Goal: Task Accomplishment & Management: Manage account settings

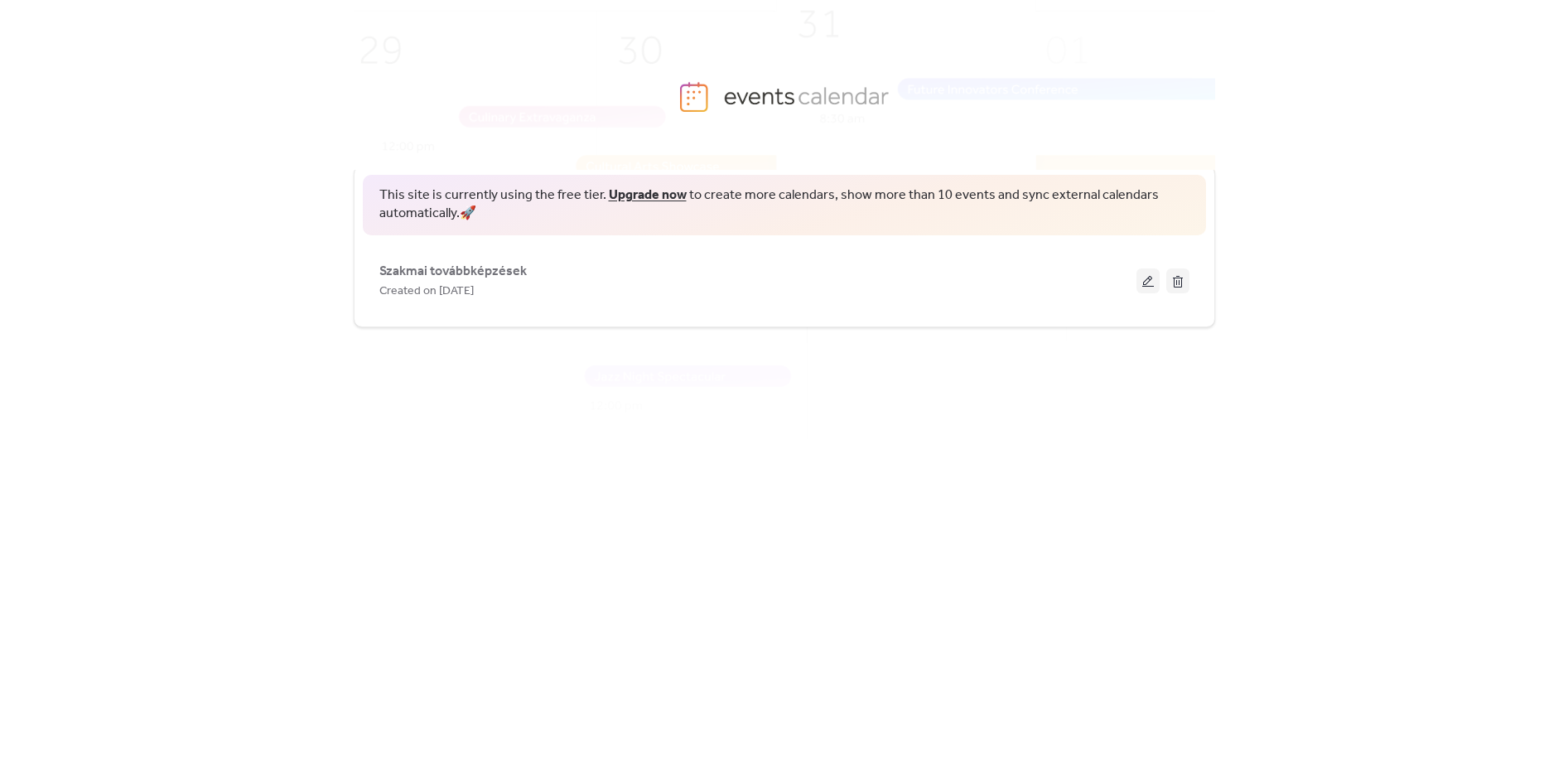
click at [1150, 284] on button at bounding box center [1149, 280] width 24 height 25
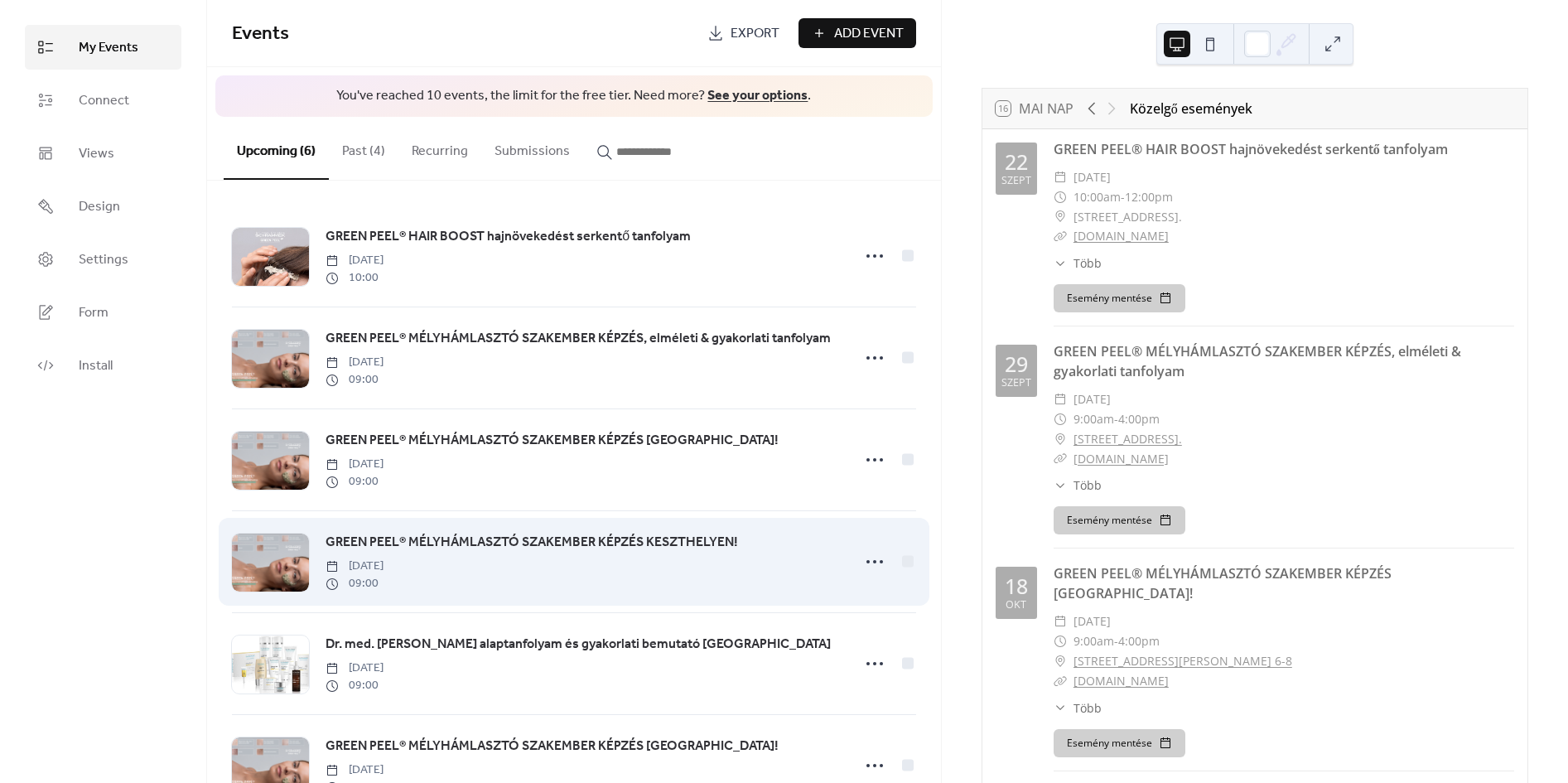
scroll to position [59, 0]
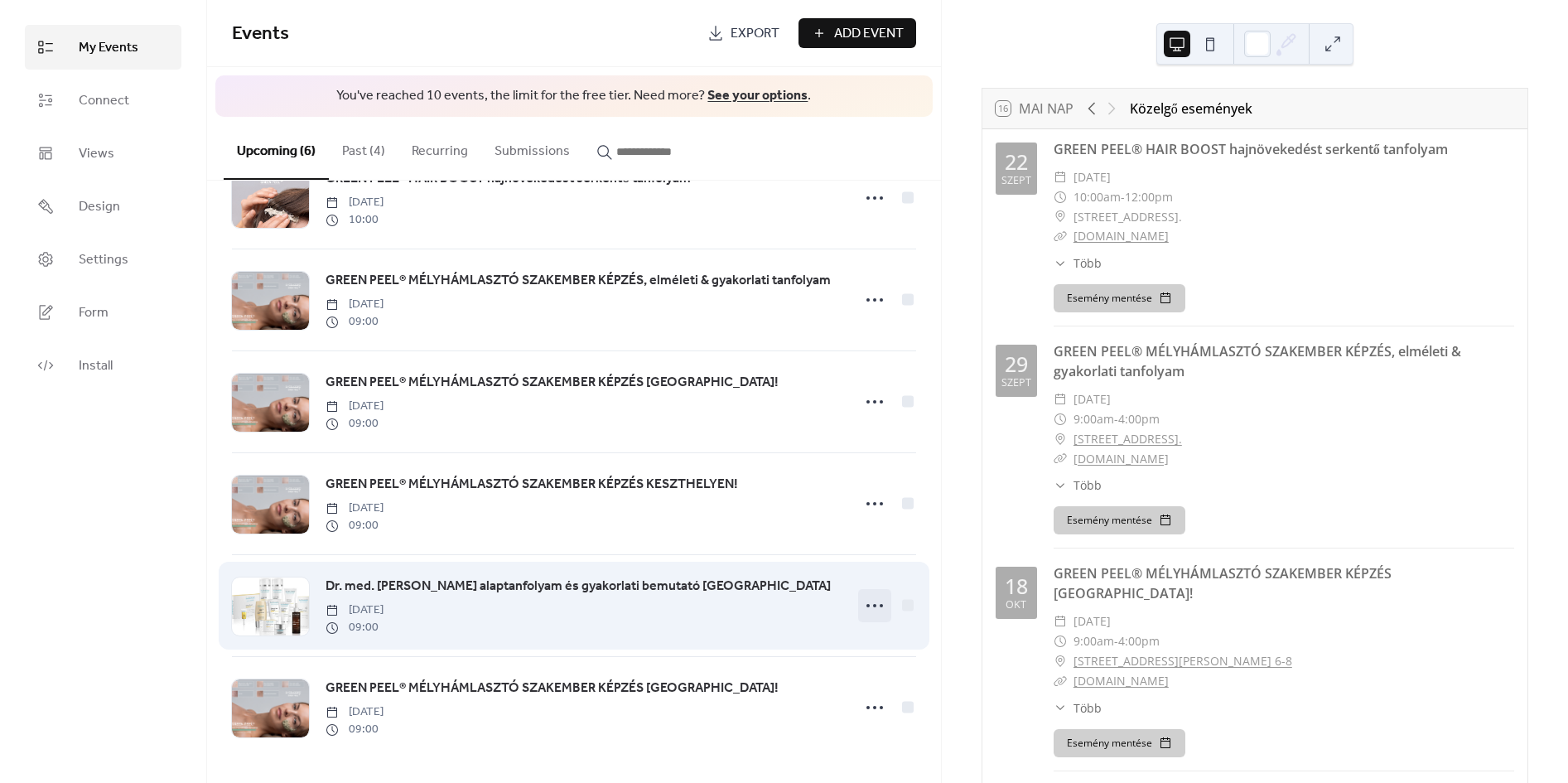
click at [873, 608] on icon at bounding box center [875, 605] width 27 height 27
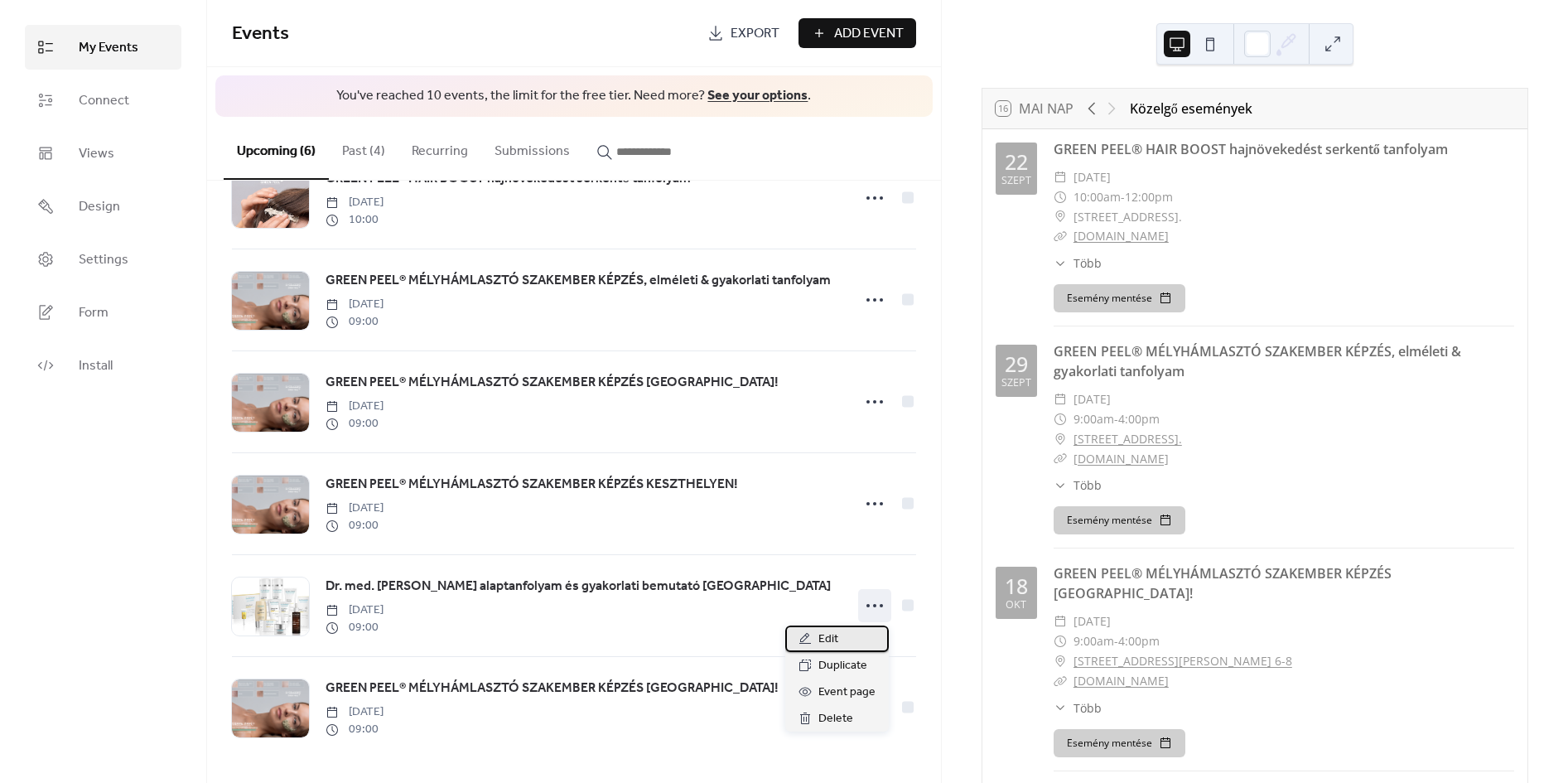
click at [846, 638] on div "Edit" at bounding box center [837, 639] width 103 height 27
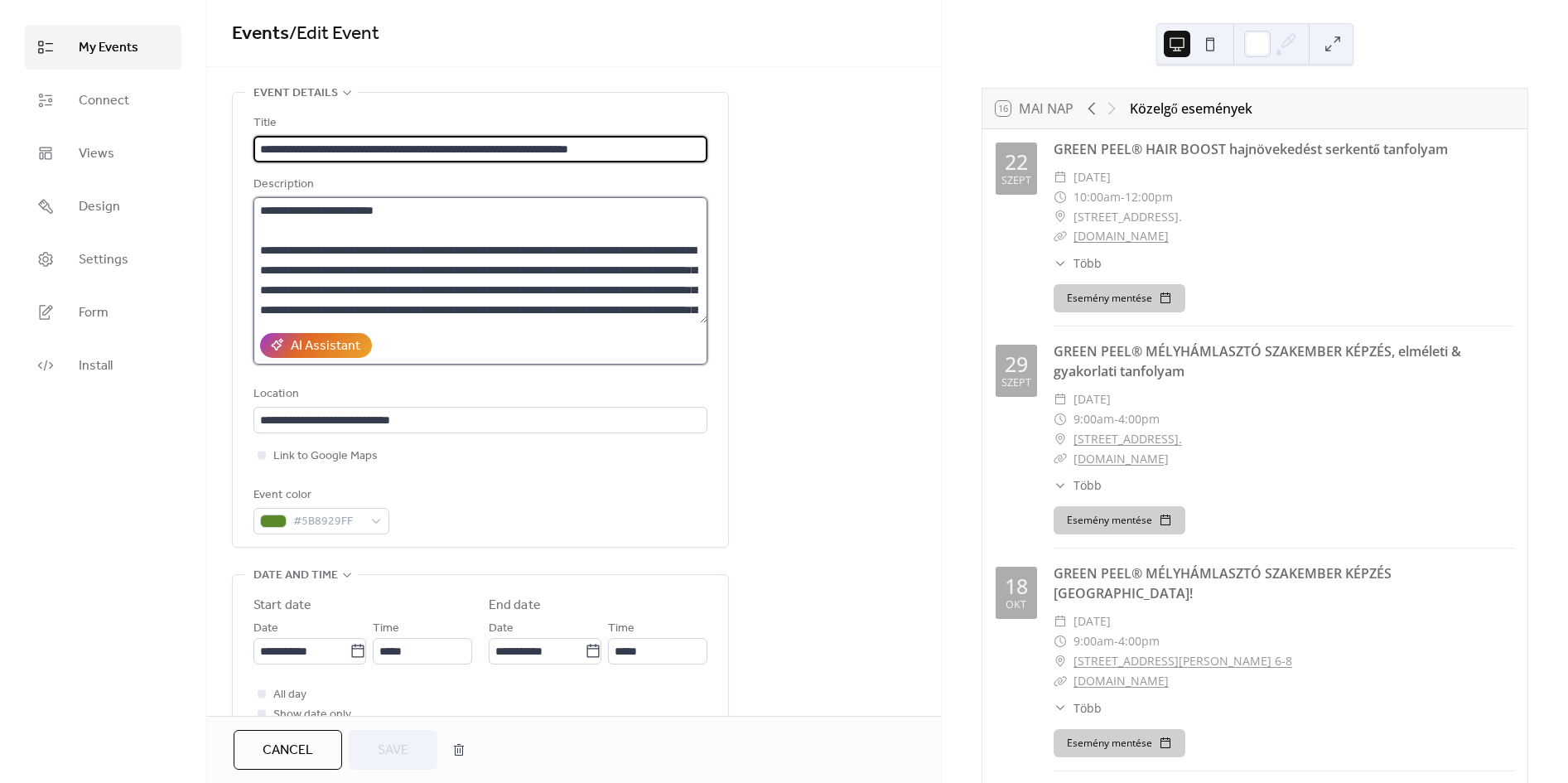
click at [299, 209] on textarea at bounding box center [480, 260] width 454 height 126
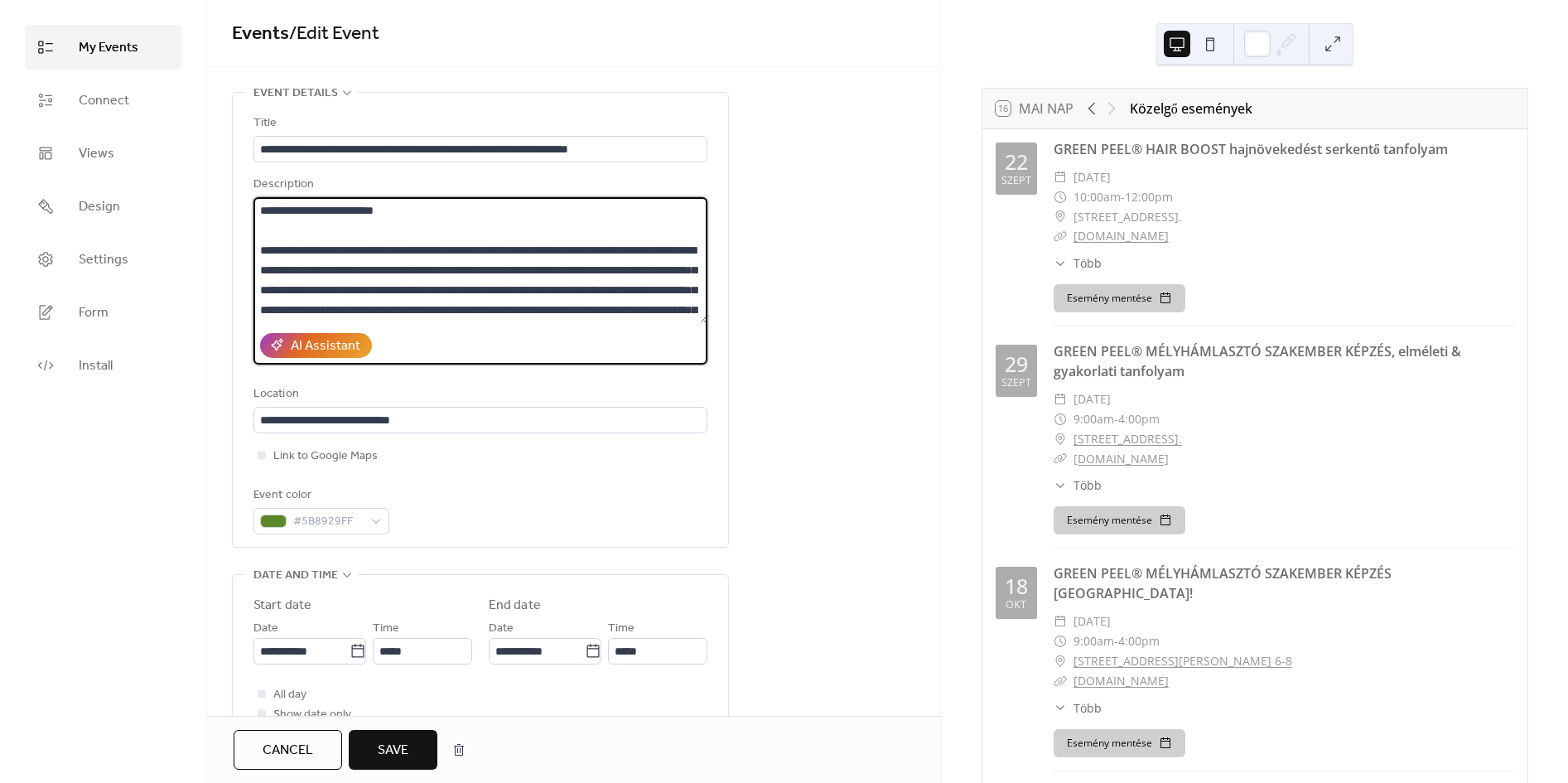
click at [316, 209] on textarea at bounding box center [480, 260] width 454 height 126
click at [585, 304] on textarea at bounding box center [480, 260] width 454 height 126
click at [638, 267] on textarea at bounding box center [480, 260] width 454 height 126
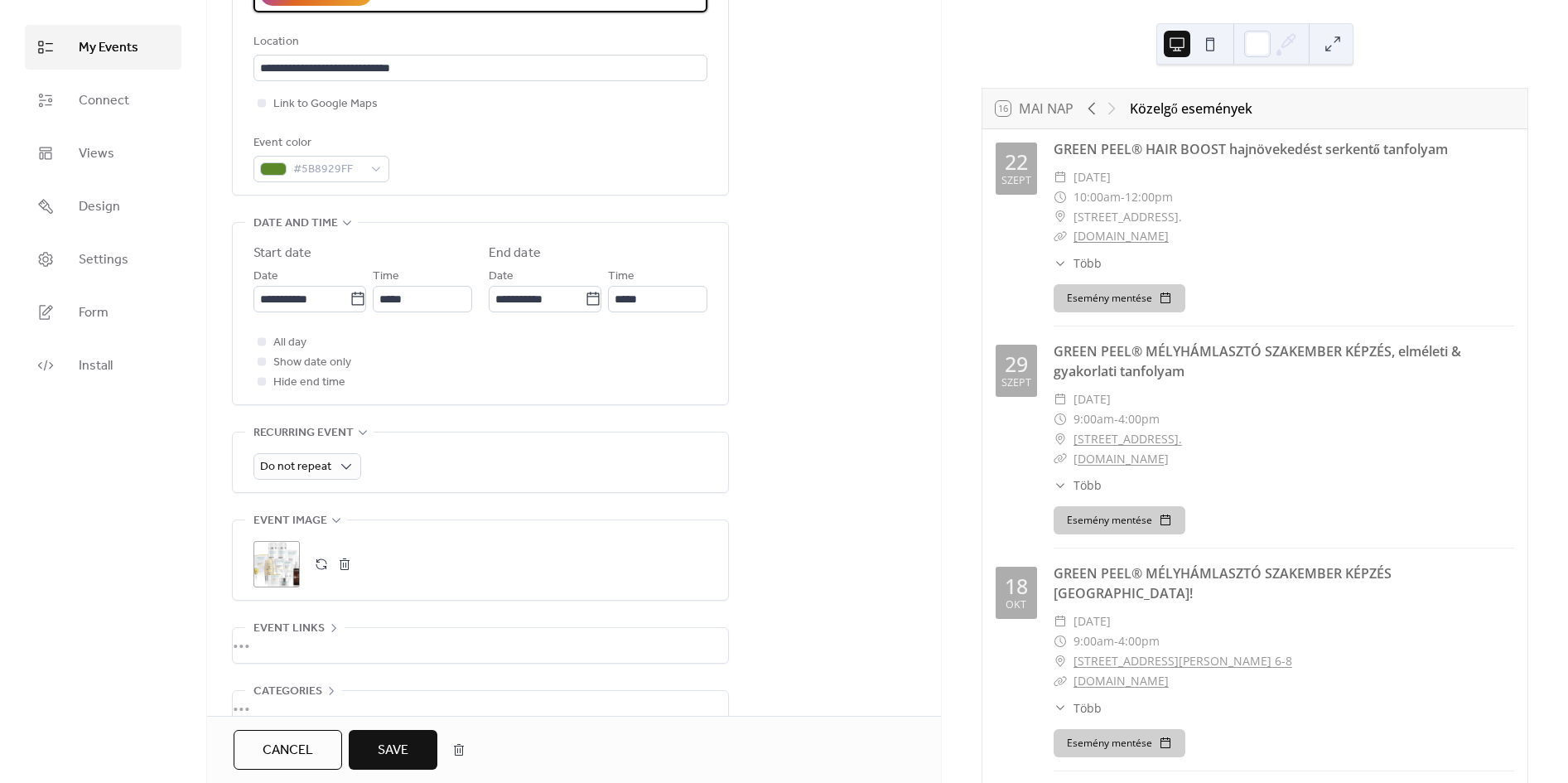
scroll to position [368, 0]
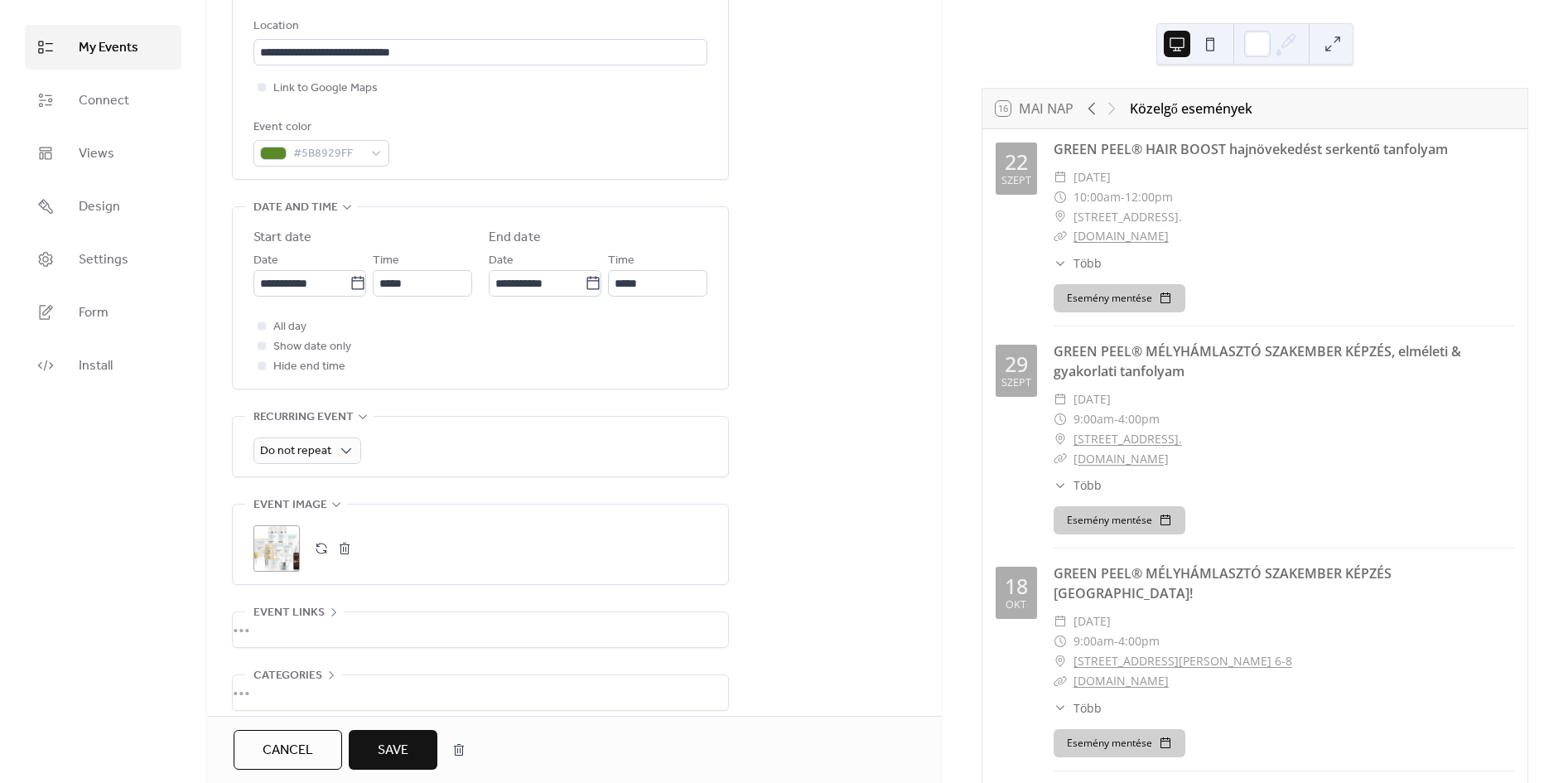
type textarea "**********"
click at [403, 749] on span "Save" at bounding box center [393, 751] width 30 height 20
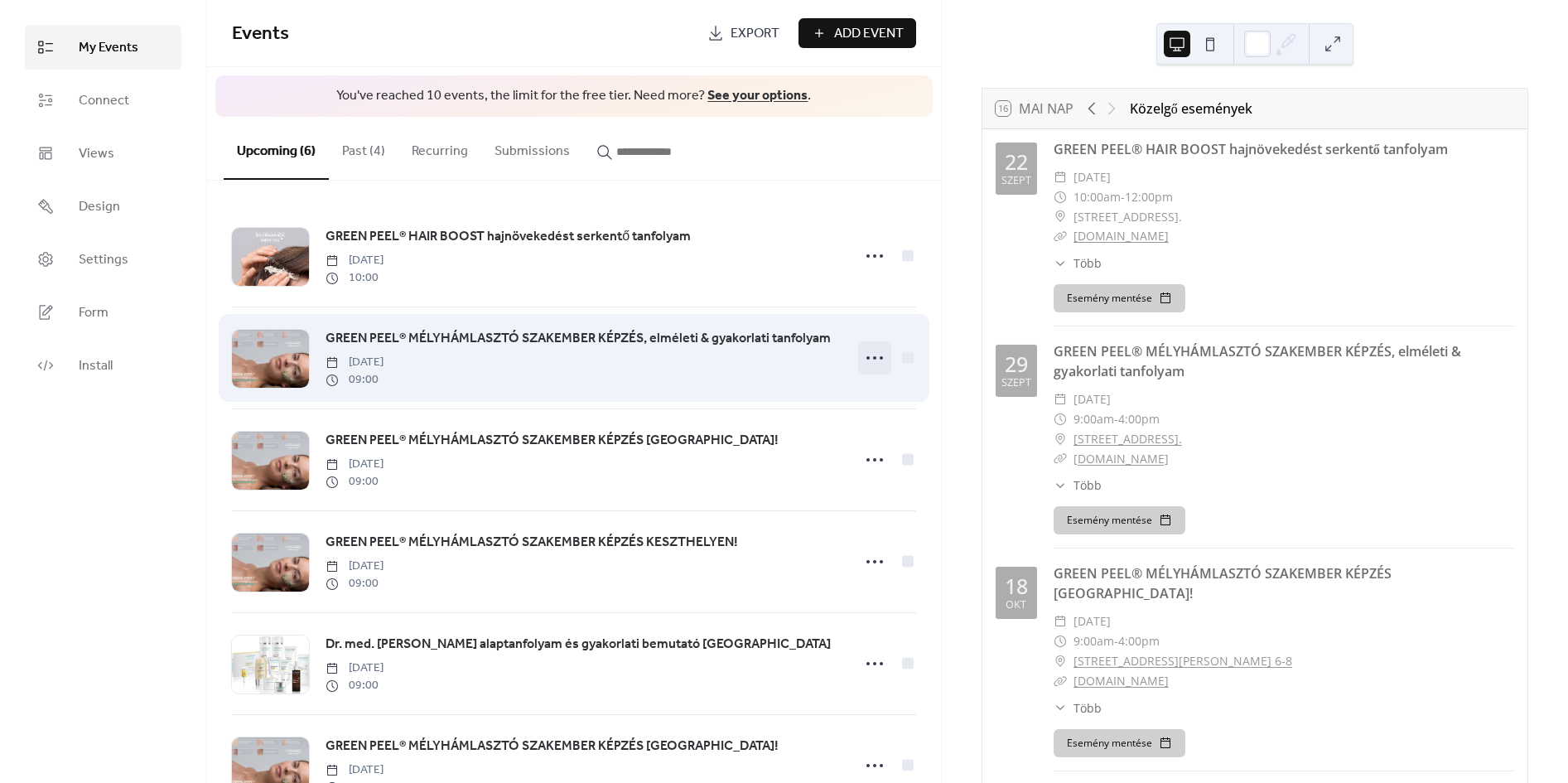
click at [866, 359] on icon at bounding box center [875, 358] width 27 height 27
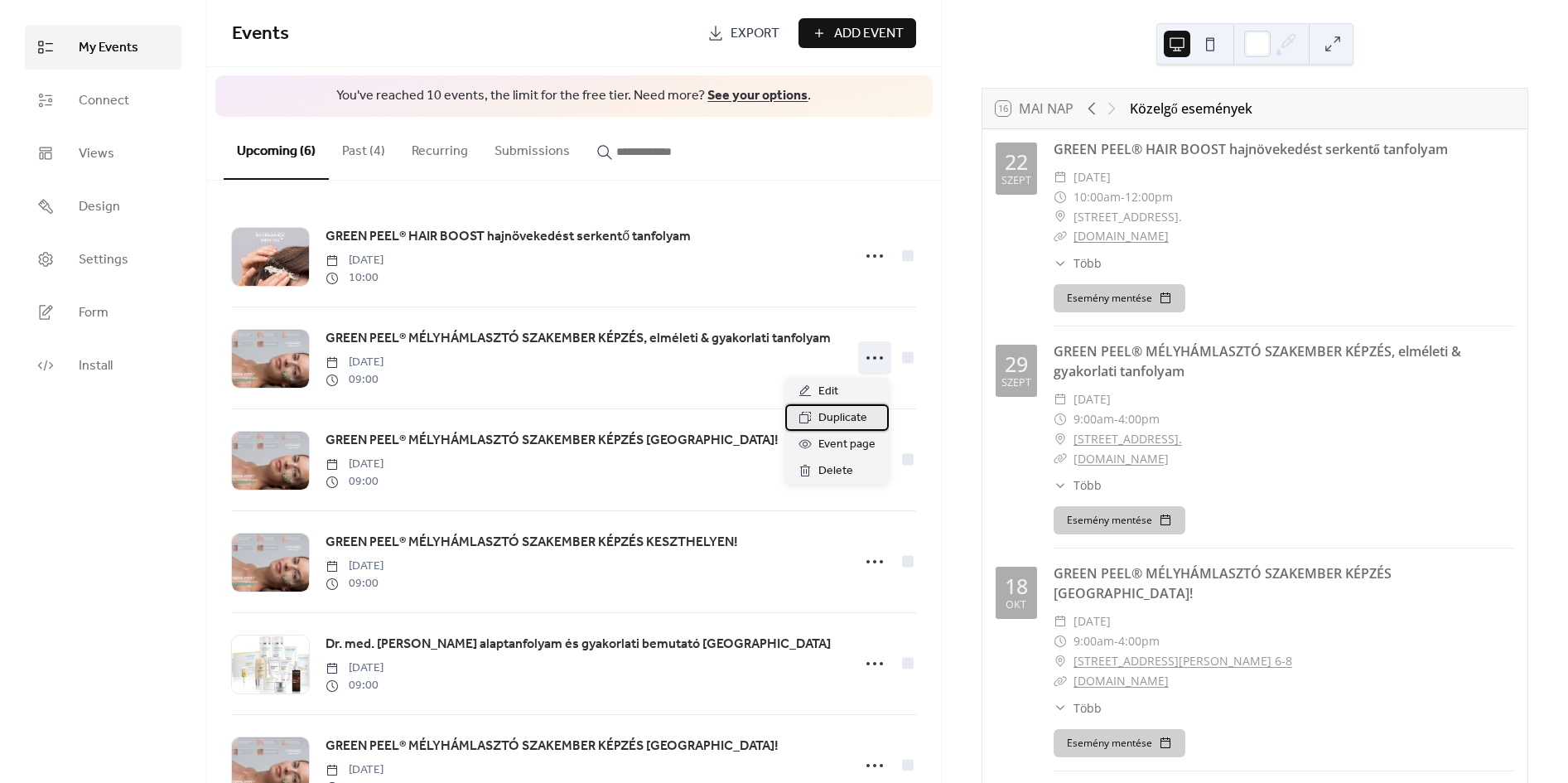
click at [854, 415] on span "Duplicate" at bounding box center [843, 419] width 49 height 20
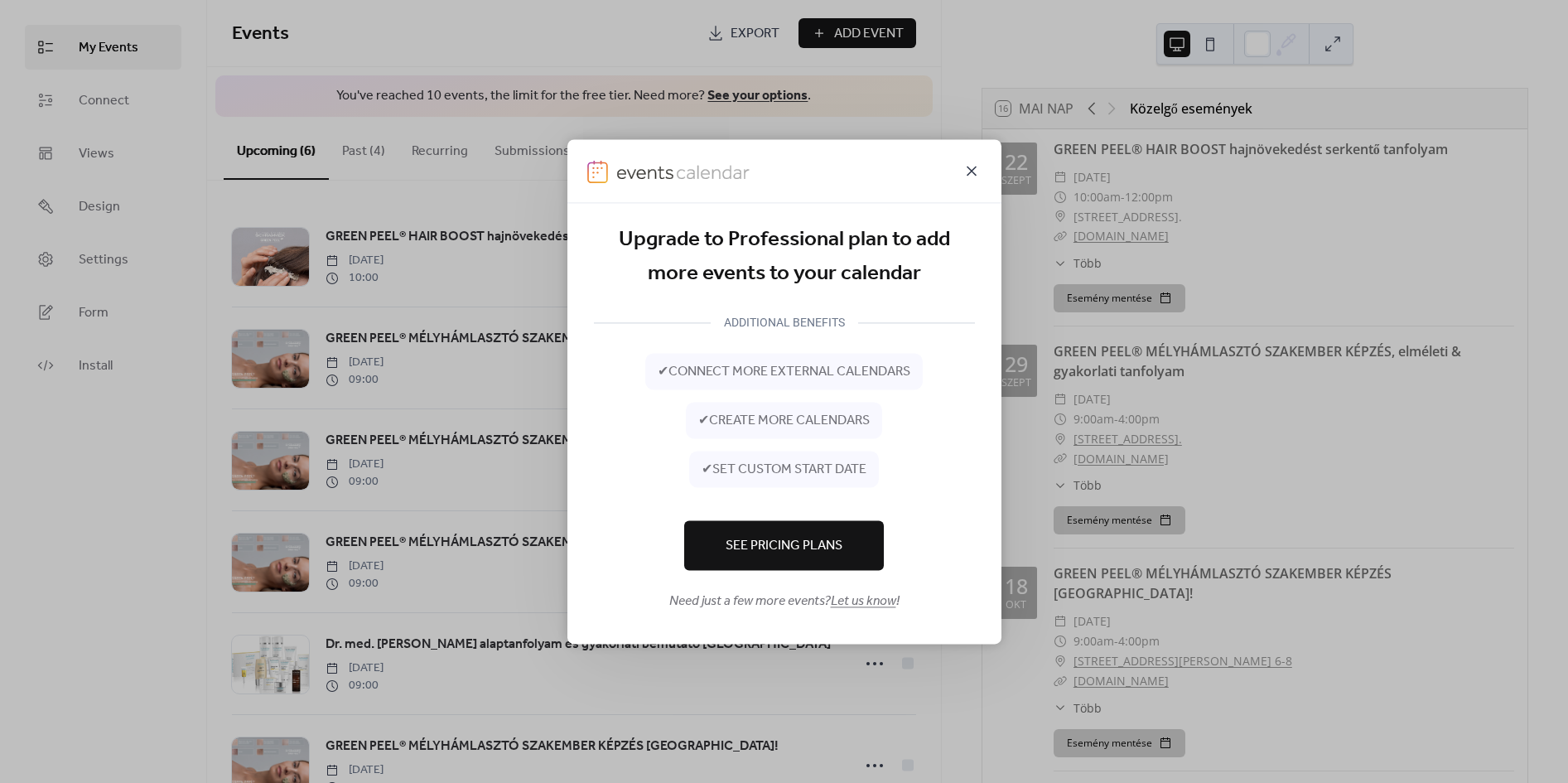
click at [966, 170] on icon at bounding box center [972, 171] width 20 height 20
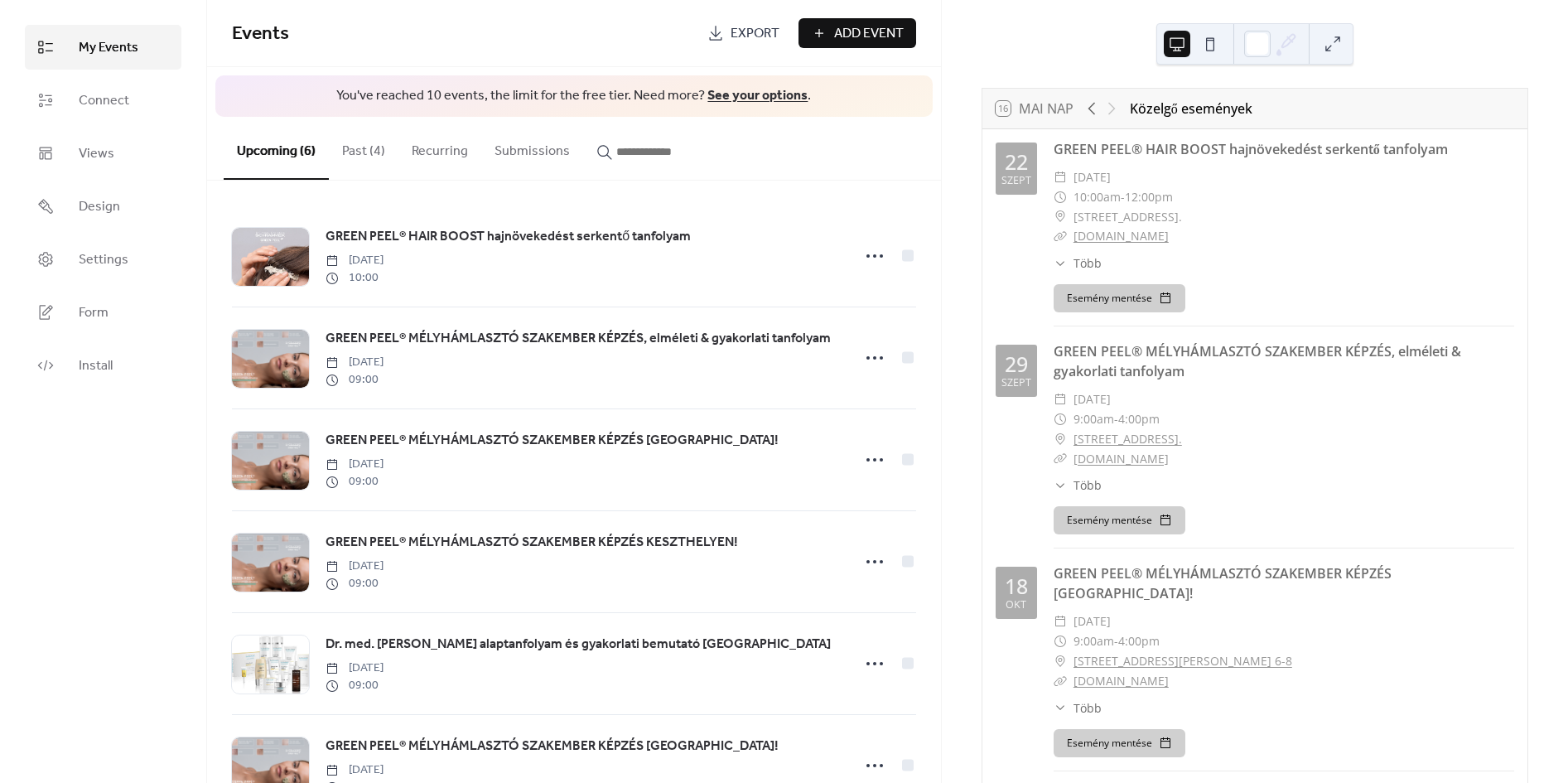
click at [350, 143] on button "Past (4)" at bounding box center [363, 147] width 70 height 61
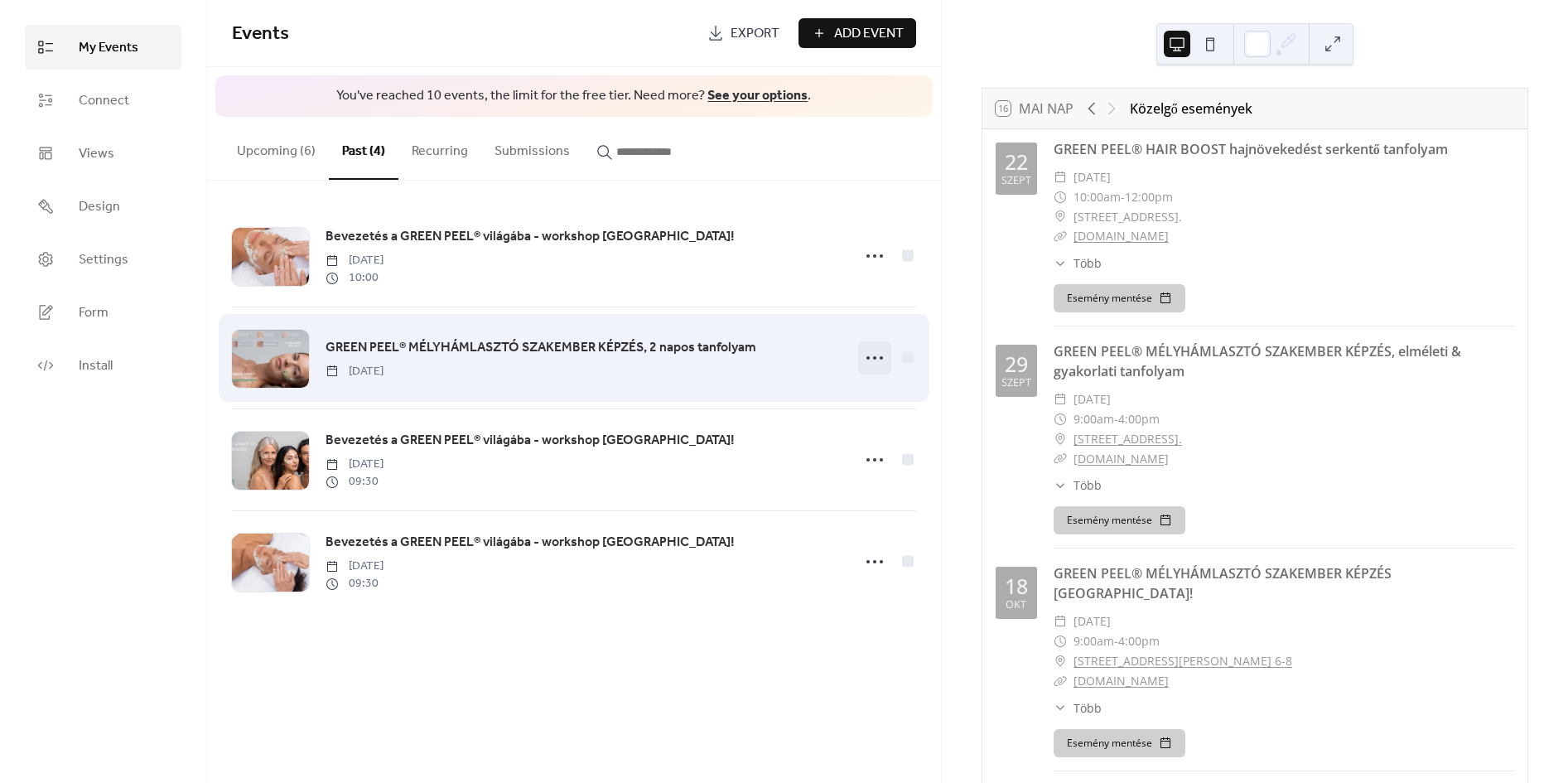
click at [883, 359] on circle at bounding box center [881, 358] width 3 height 3
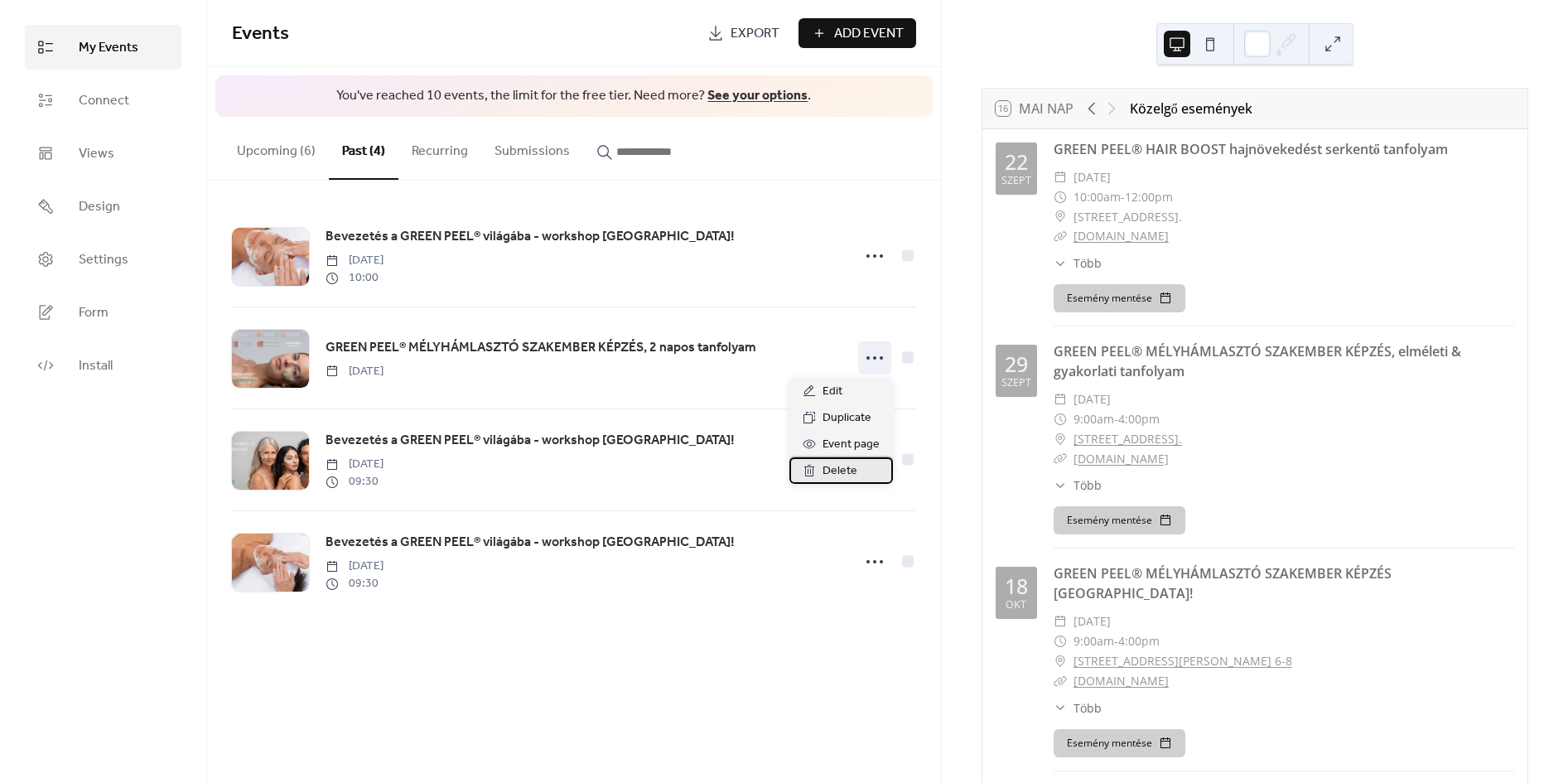
click at [854, 465] on span "Delete" at bounding box center [839, 472] width 34 height 20
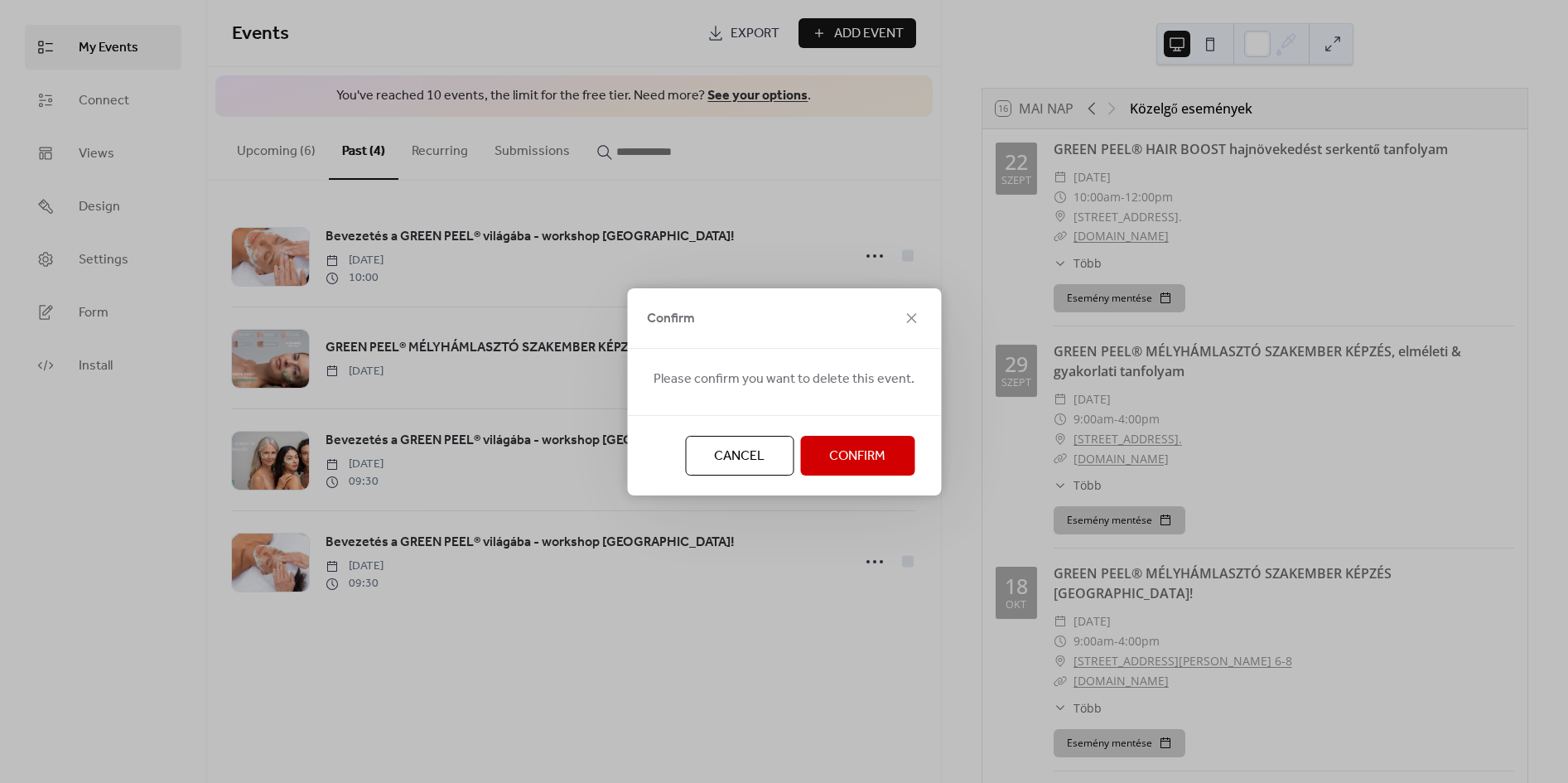
click at [851, 463] on span "Confirm" at bounding box center [857, 457] width 56 height 20
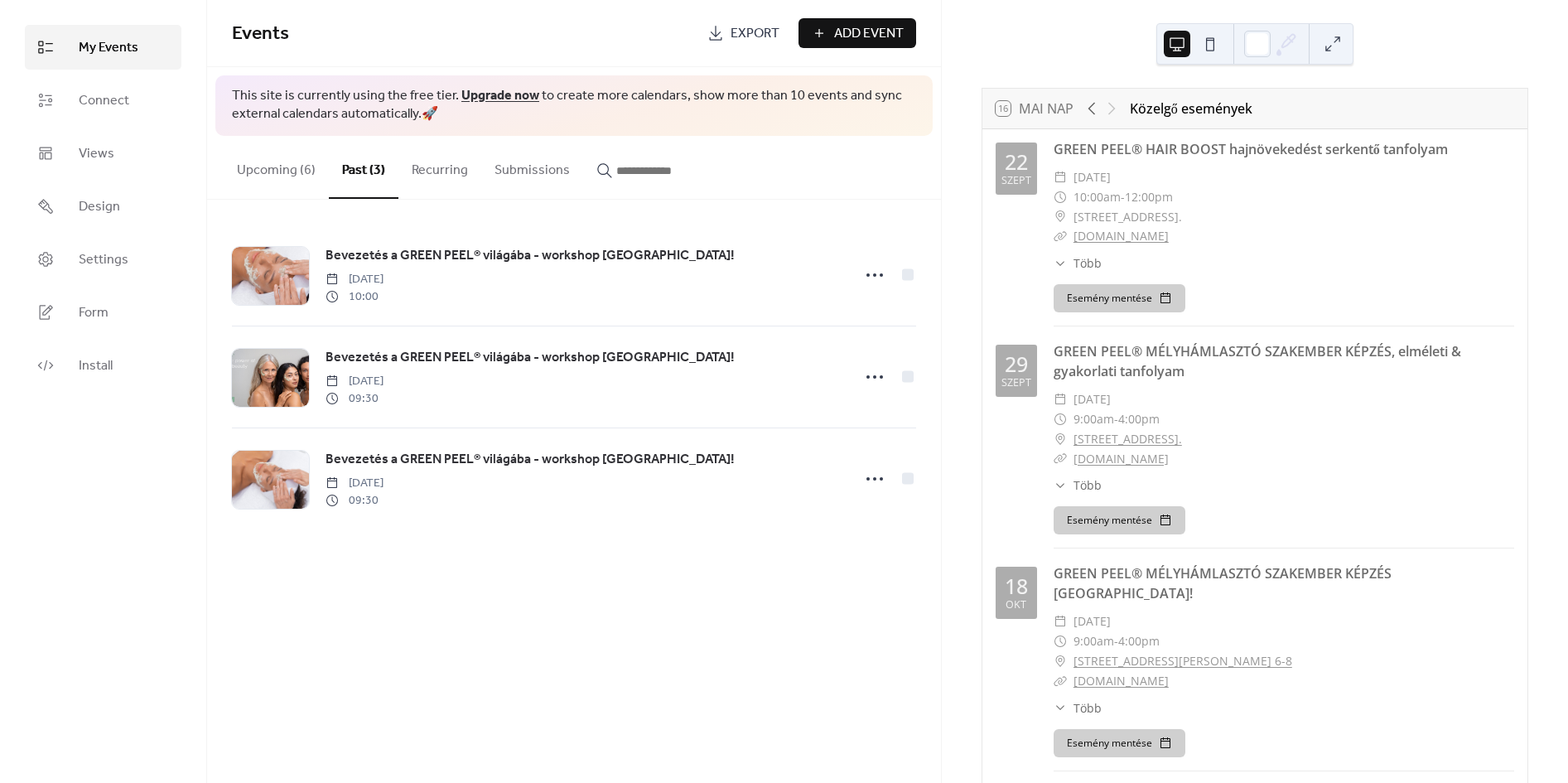
click at [292, 177] on button "Upcoming (6)" at bounding box center [276, 166] width 105 height 61
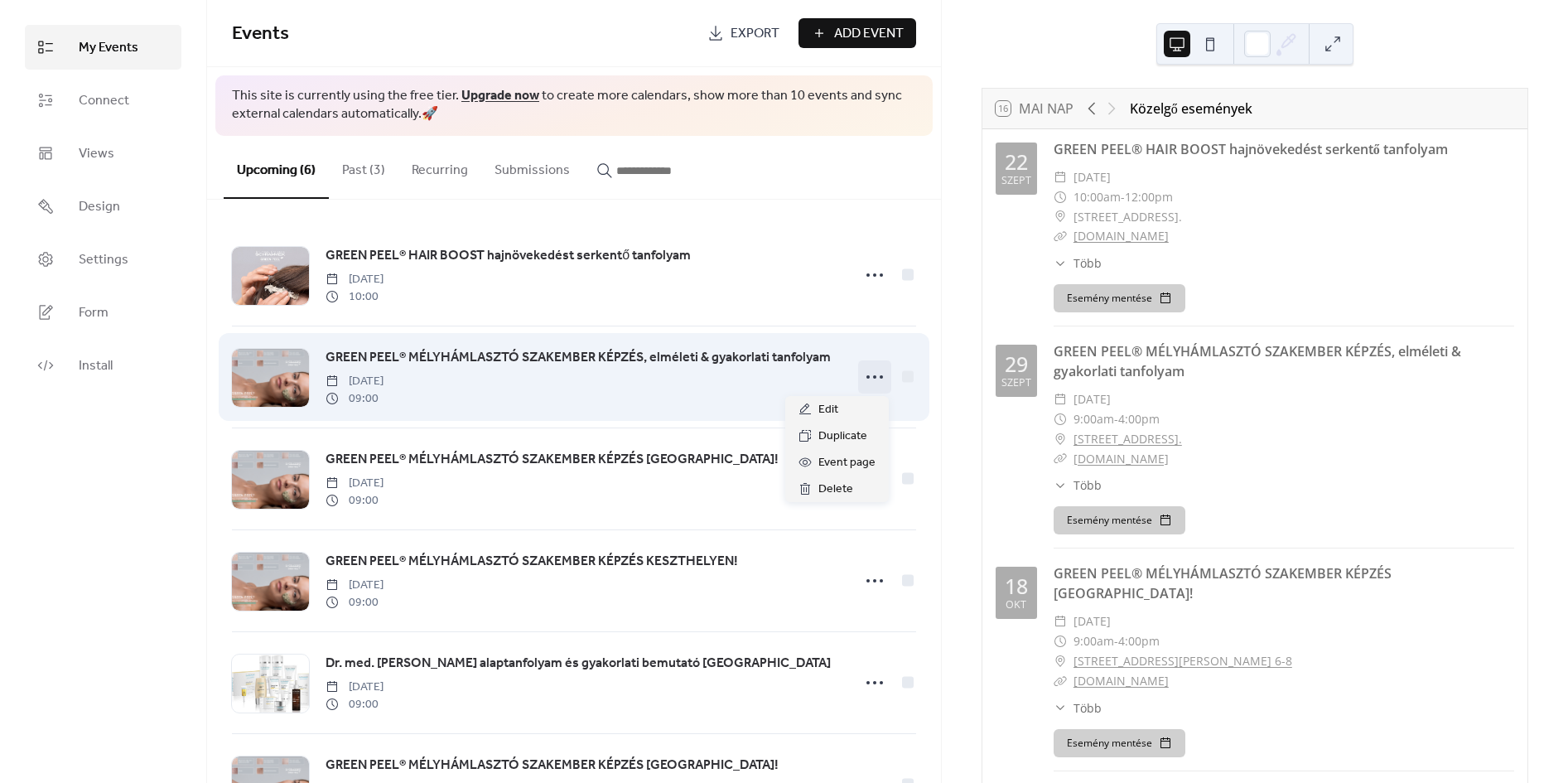
click at [875, 374] on icon at bounding box center [875, 376] width 27 height 27
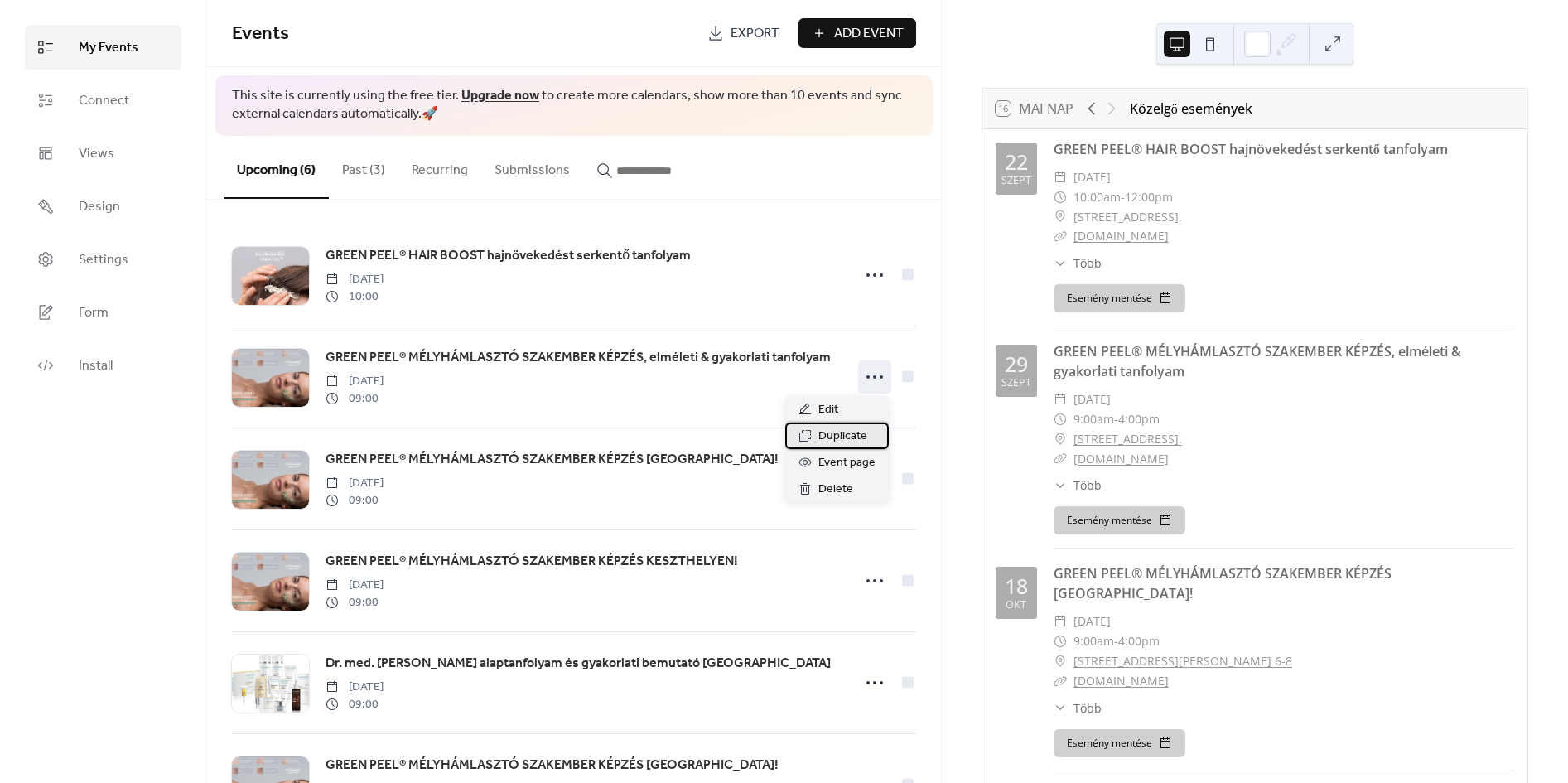
click at [862, 430] on span "Duplicate" at bounding box center [843, 437] width 49 height 20
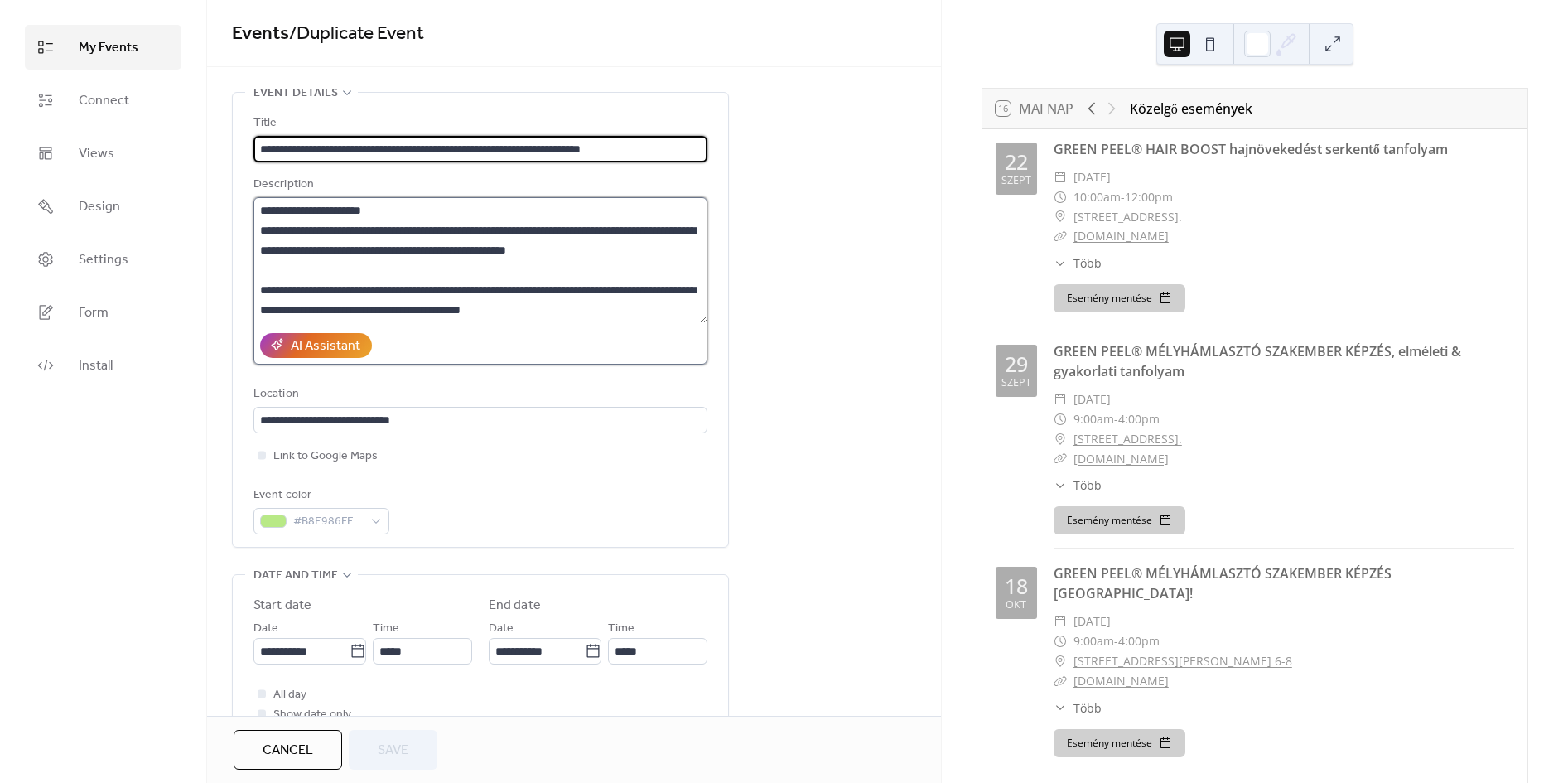
click at [315, 208] on textarea at bounding box center [480, 260] width 454 height 126
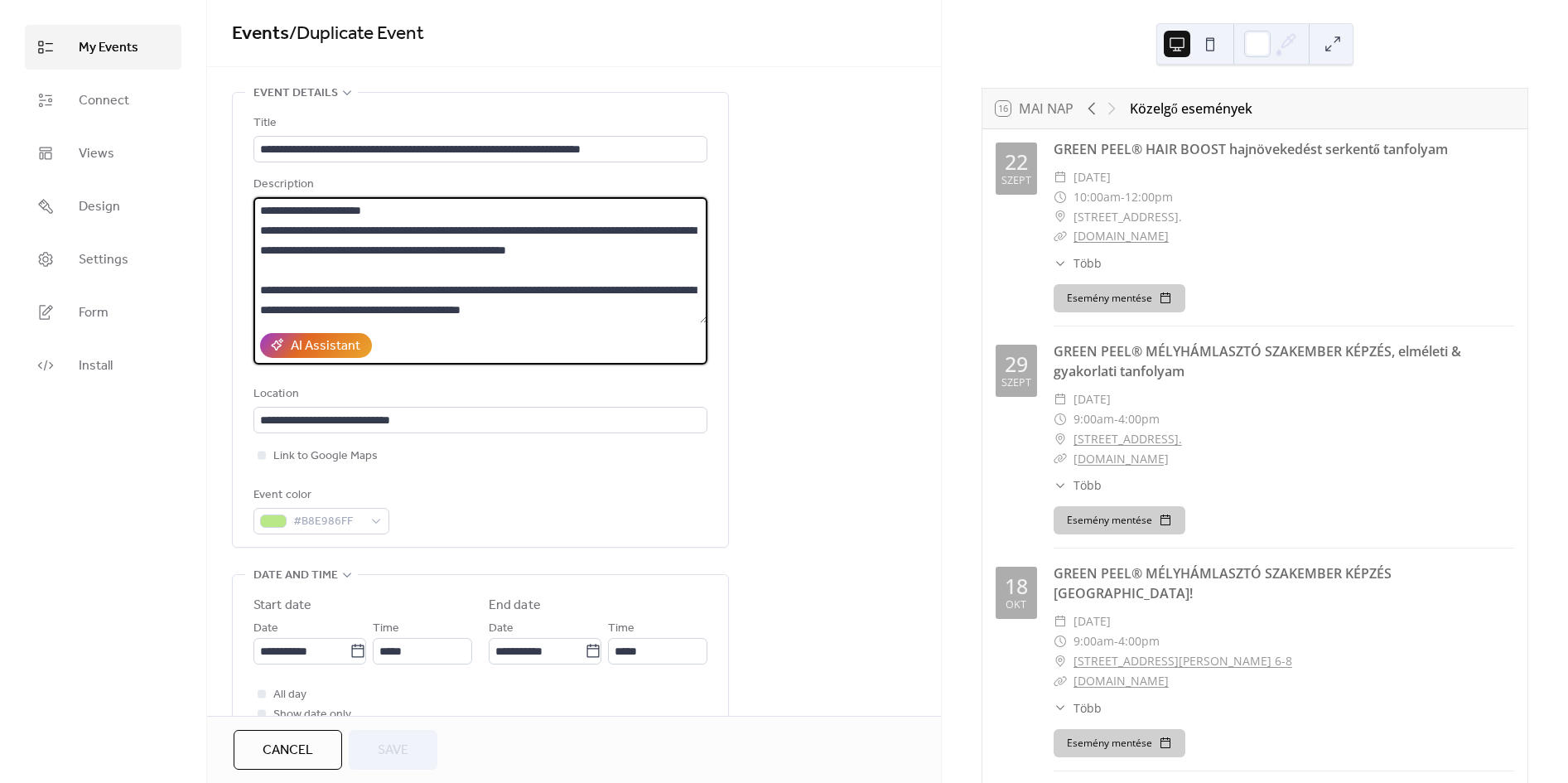
click at [298, 208] on textarea at bounding box center [480, 260] width 454 height 126
click at [315, 210] on textarea at bounding box center [480, 260] width 454 height 126
click at [387, 255] on textarea at bounding box center [480, 260] width 454 height 126
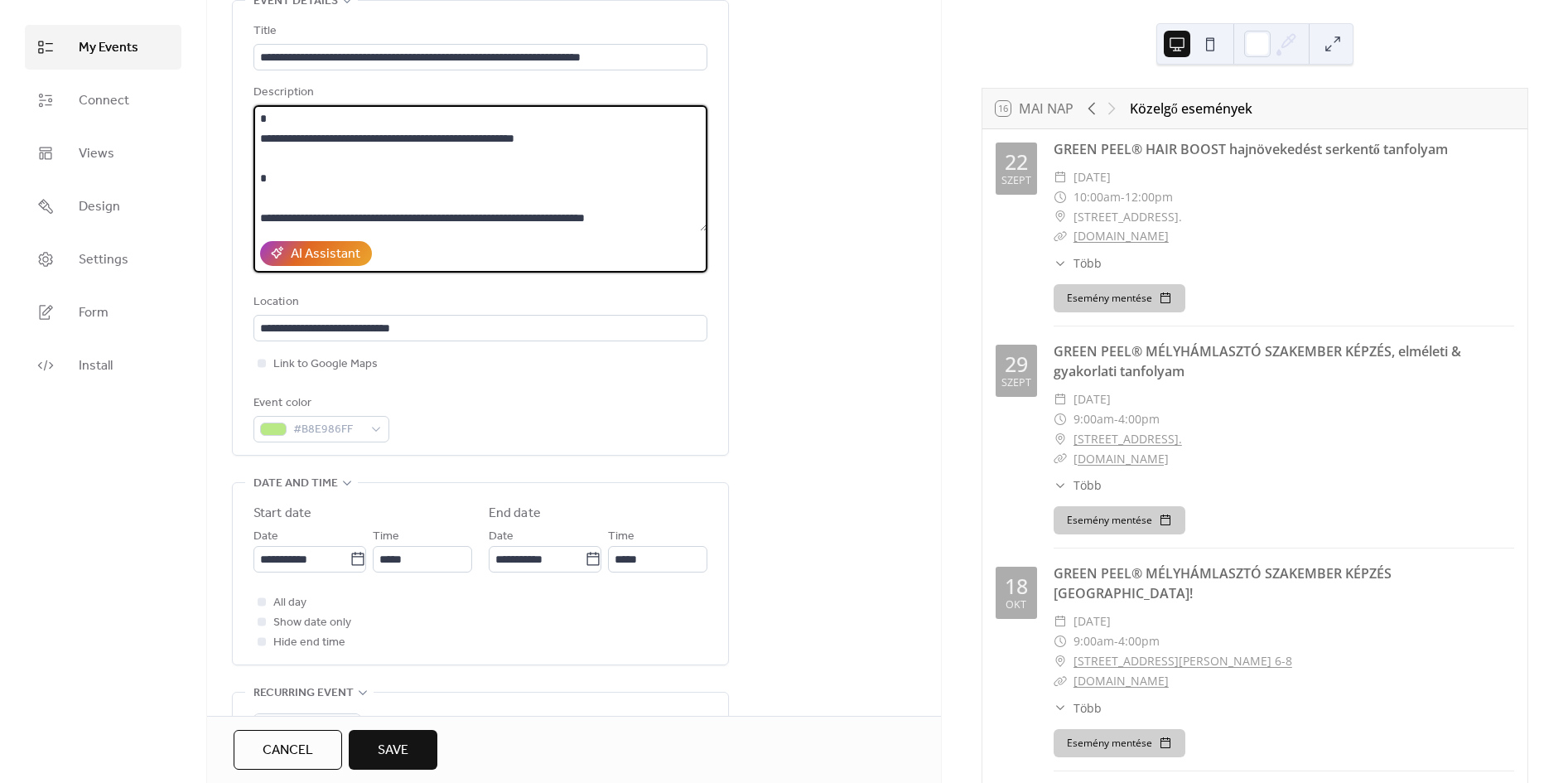
scroll to position [184, 0]
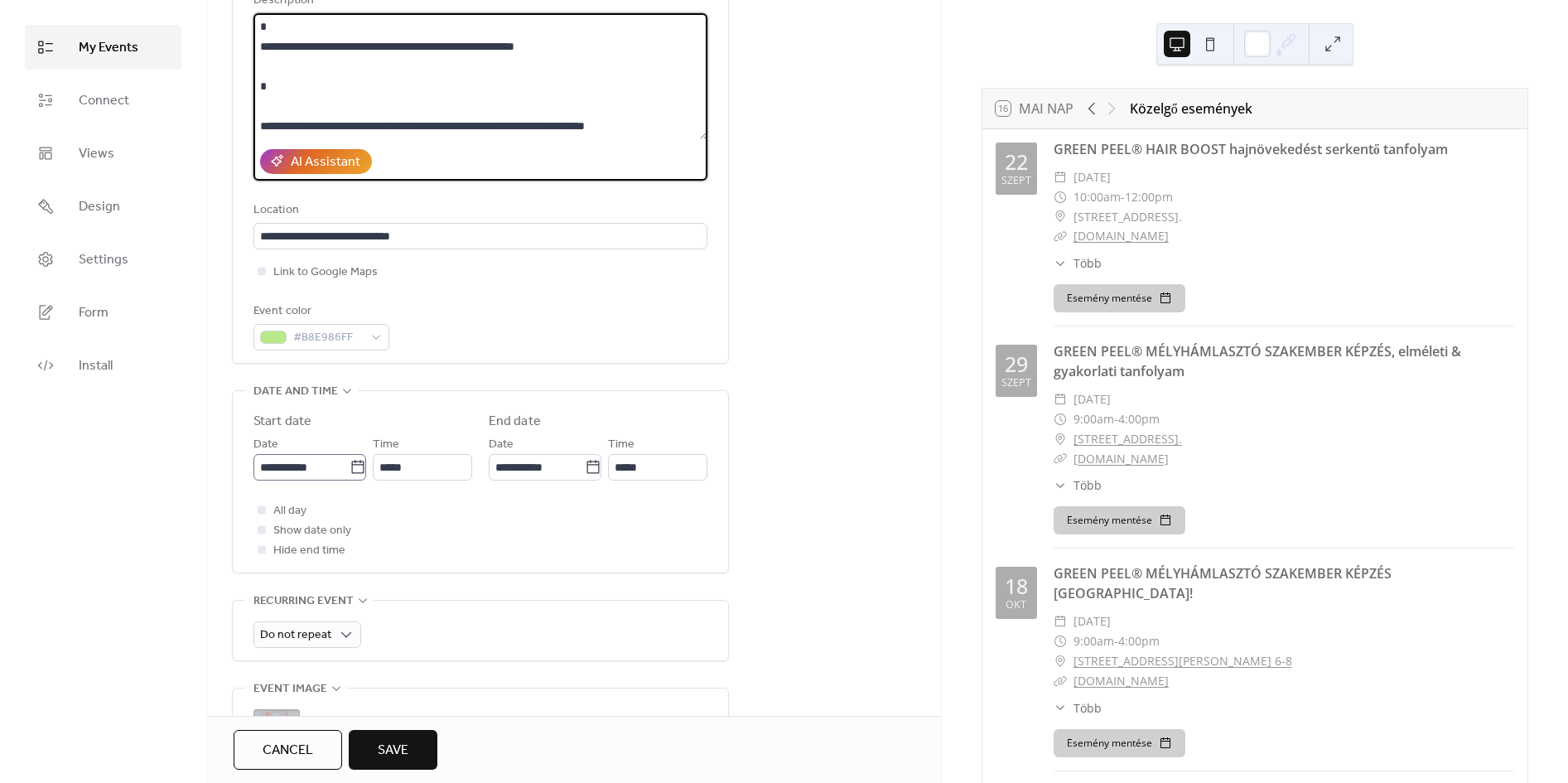
type textarea "**********"
click at [350, 471] on icon at bounding box center [357, 468] width 17 height 17
click at [348, 471] on input "**********" at bounding box center [301, 467] width 96 height 27
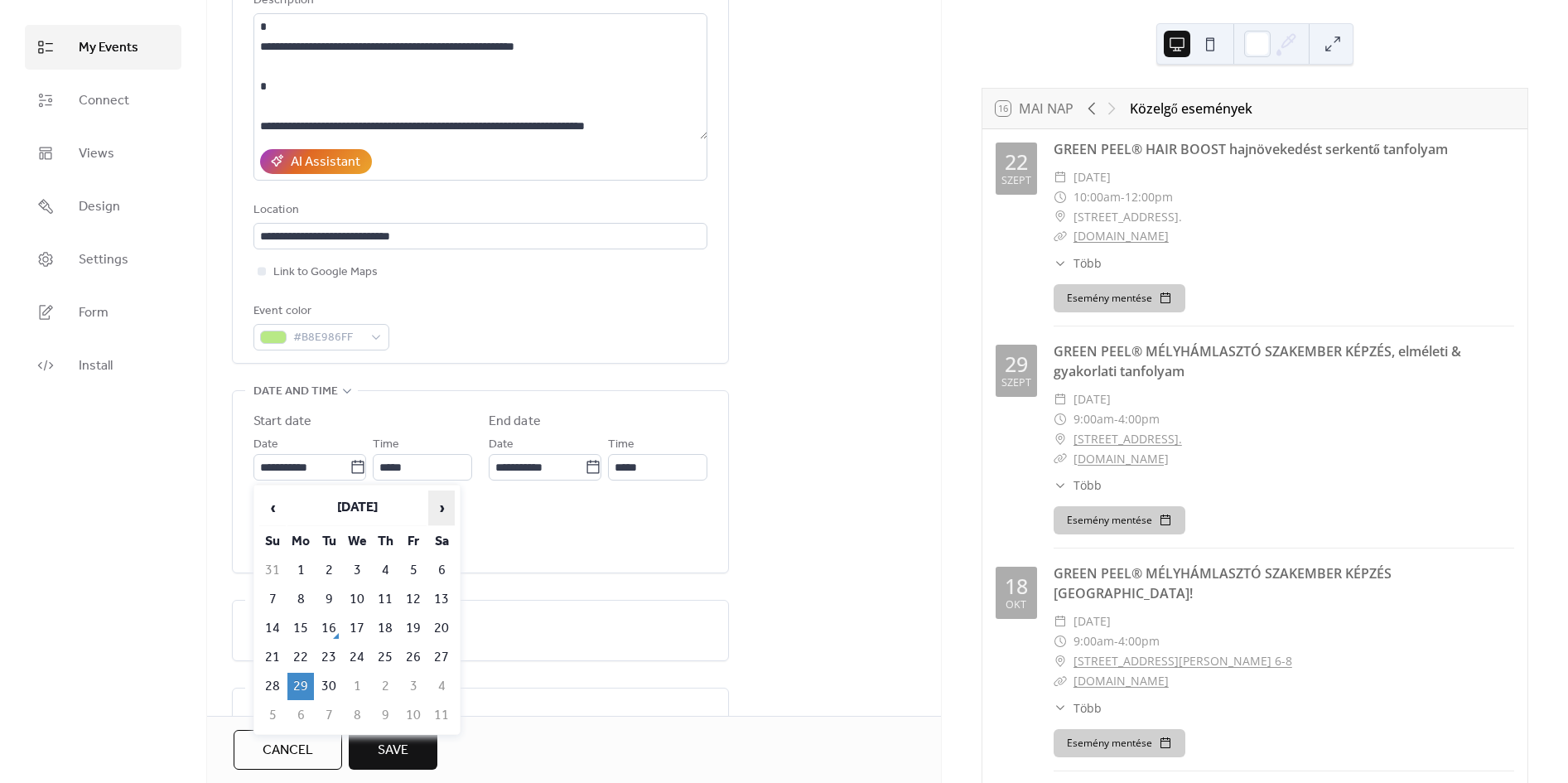
click at [446, 507] on span "›" at bounding box center [441, 508] width 25 height 33
click at [357, 473] on icon at bounding box center [357, 467] width 13 height 14
click at [350, 473] on input "**********" at bounding box center [301, 467] width 96 height 27
click at [283, 466] on input "**********" at bounding box center [301, 467] width 96 height 27
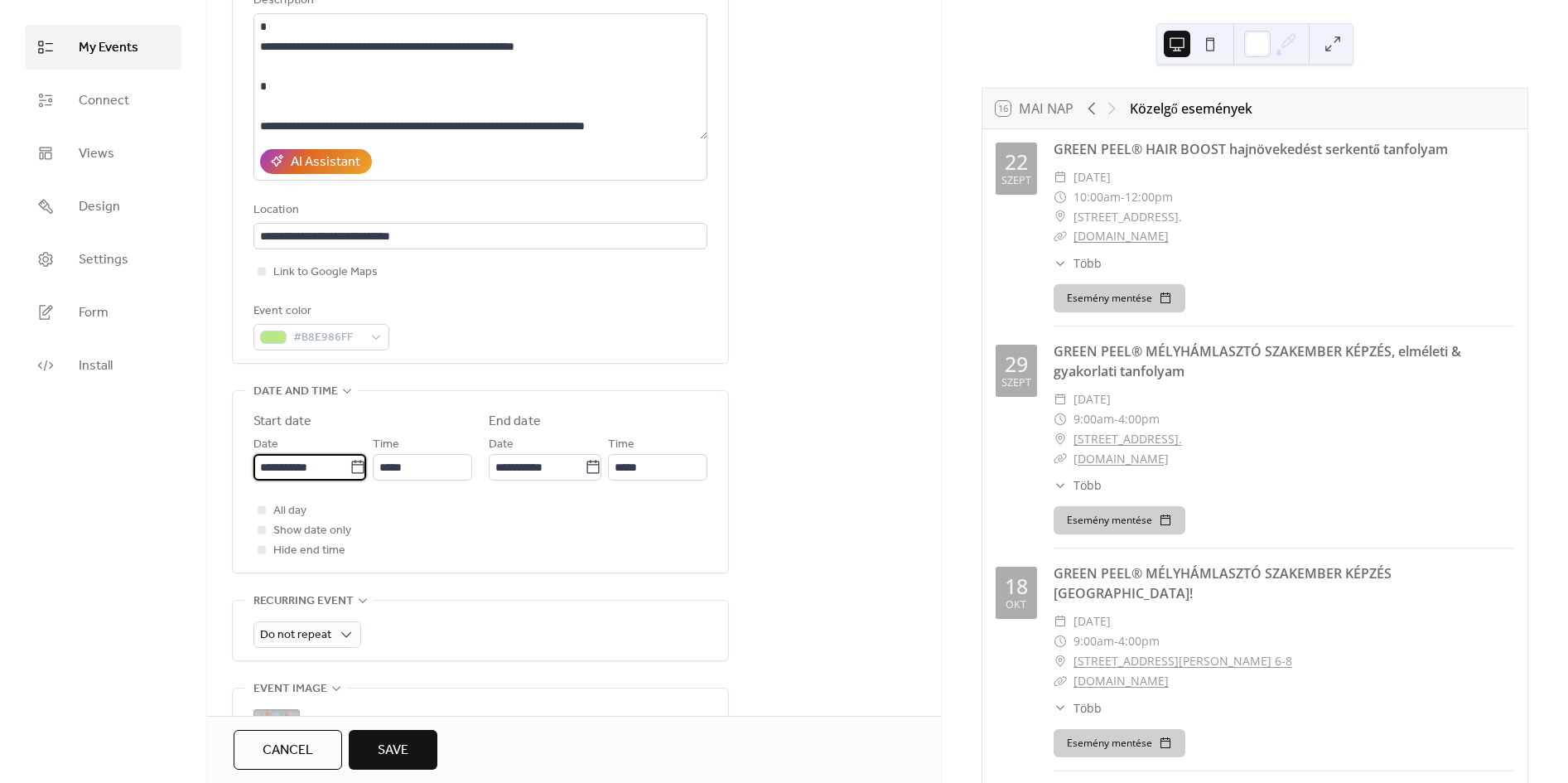
click at [295, 464] on input "**********" at bounding box center [301, 467] width 96 height 27
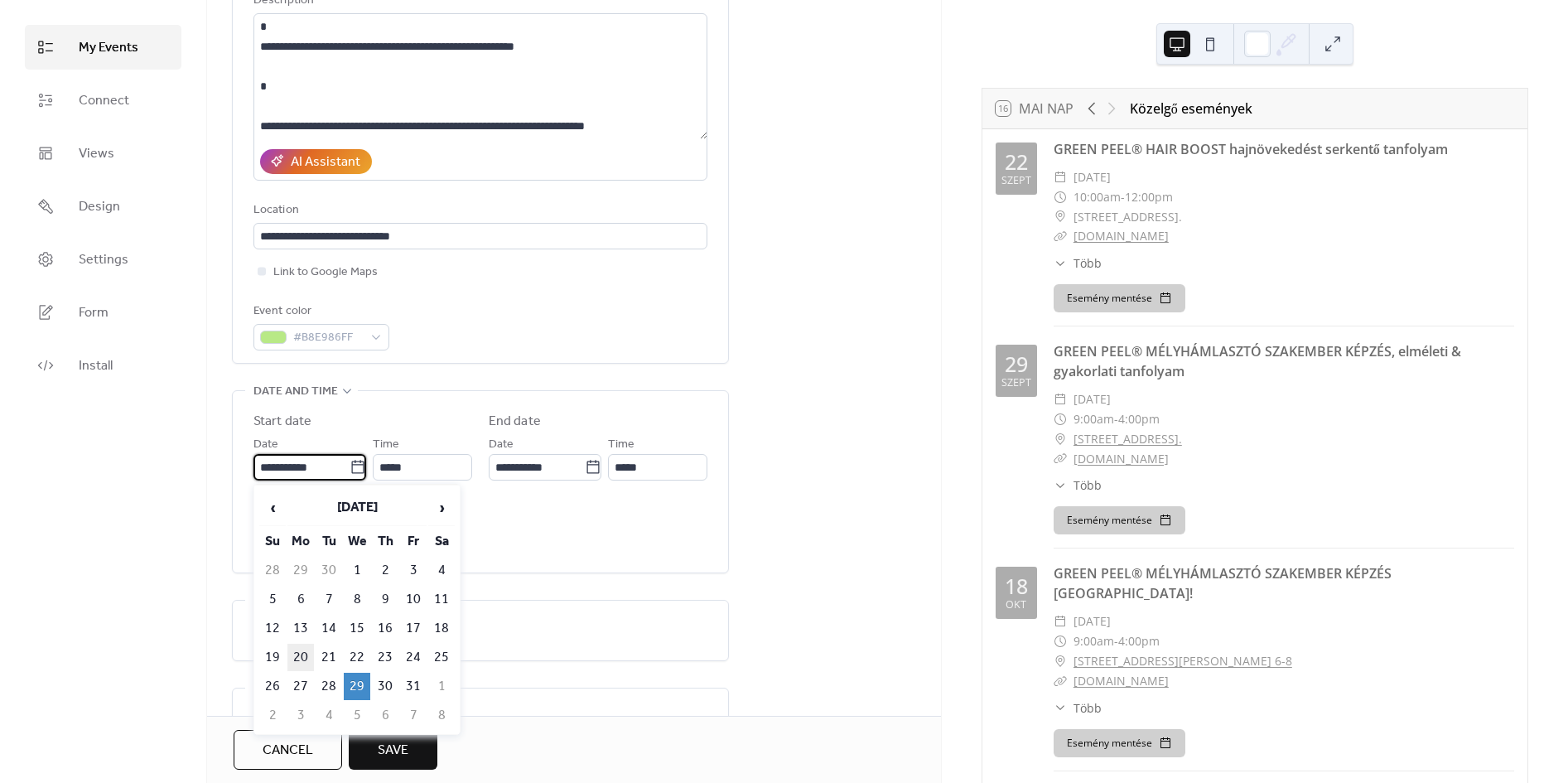
click at [303, 656] on td "20" at bounding box center [300, 658] width 27 height 28
type input "**********"
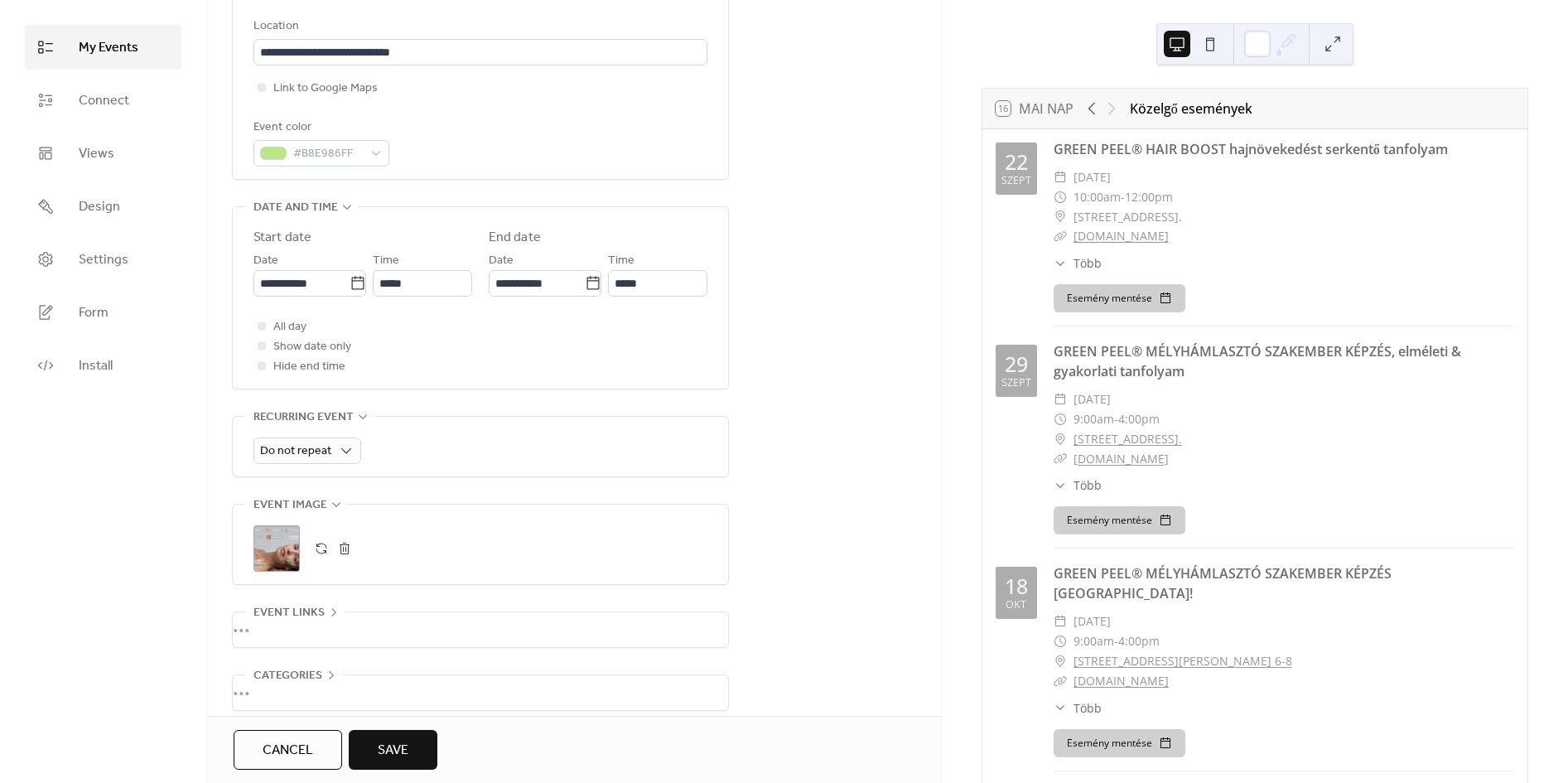
scroll to position [446, 0]
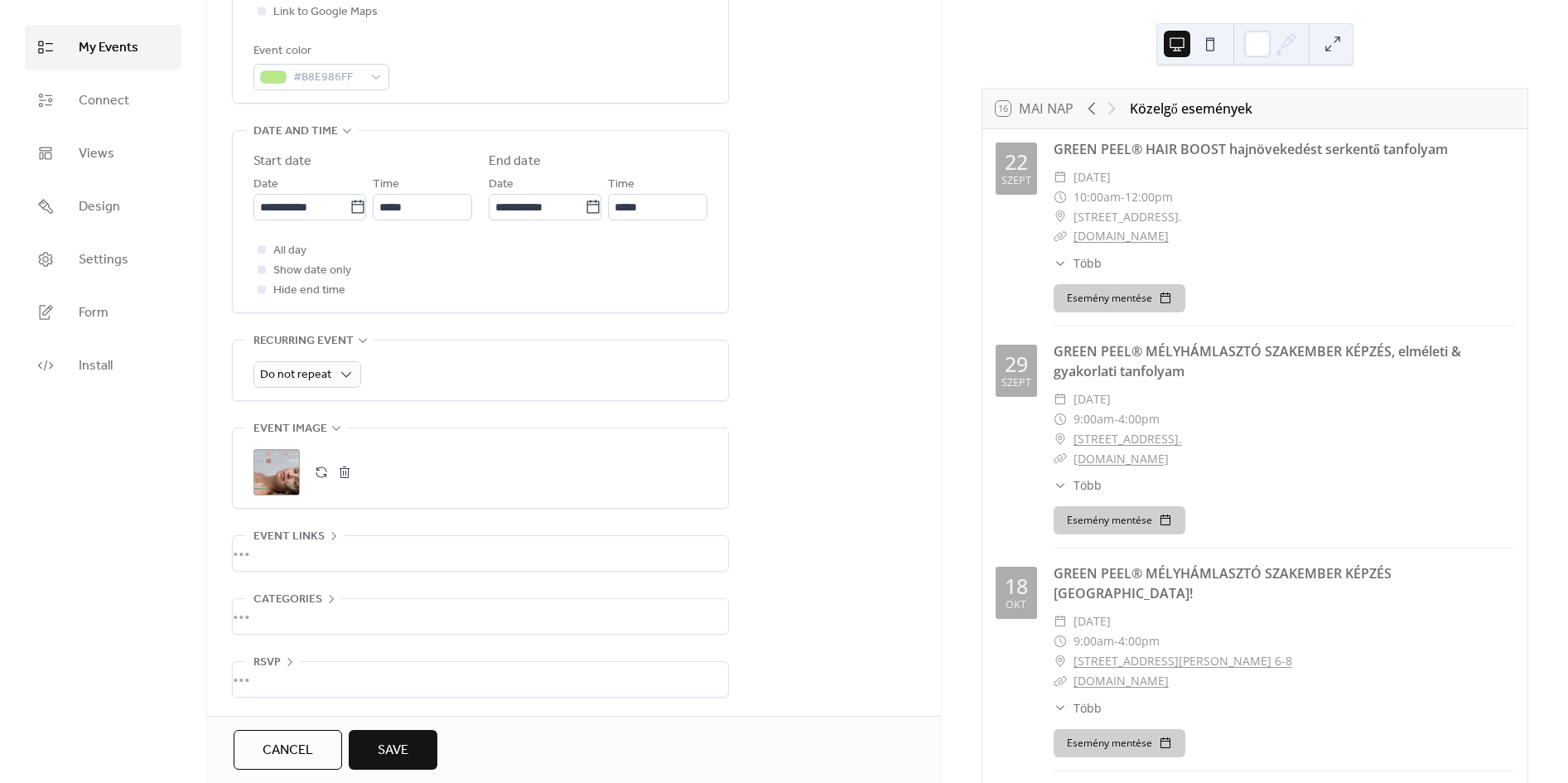
click at [423, 747] on button "Save" at bounding box center [393, 750] width 88 height 40
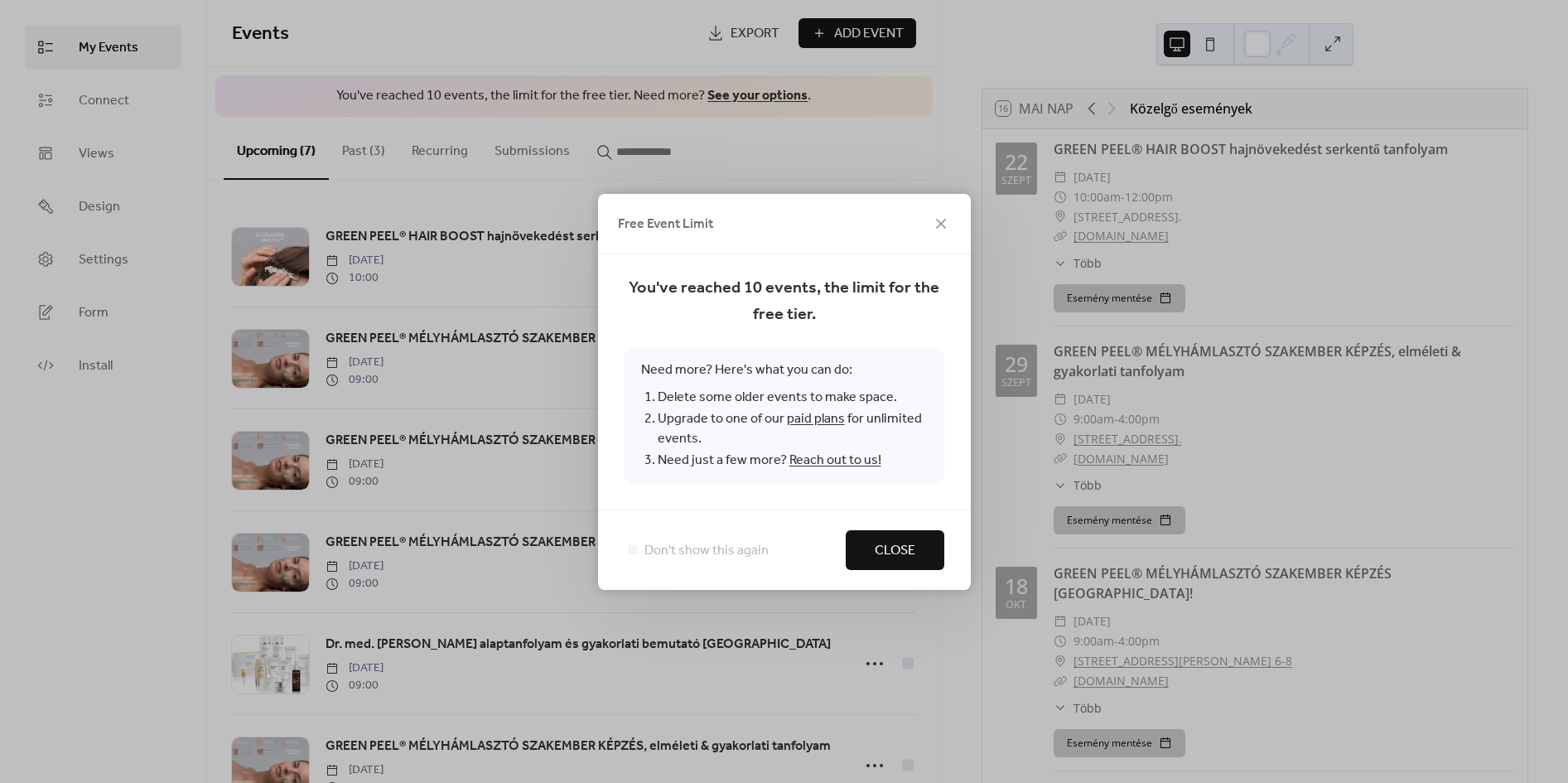
click at [890, 544] on span "Close" at bounding box center [894, 551] width 40 height 20
